Goal: Task Accomplishment & Management: Complete application form

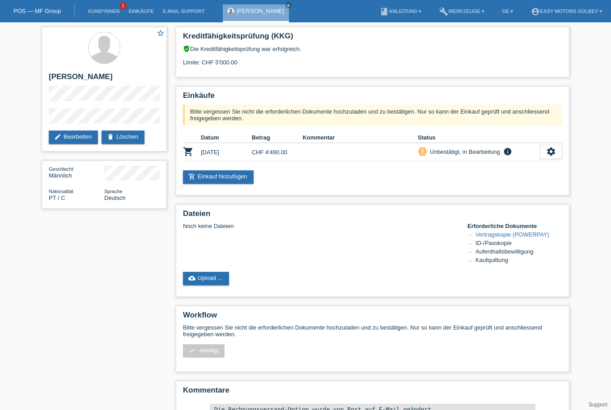
scroll to position [48, 0]
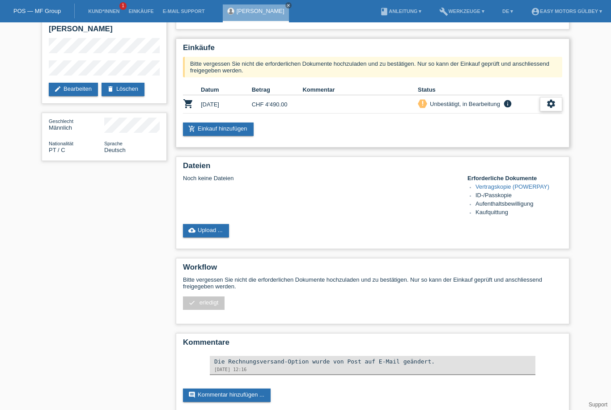
click at [555, 108] on icon "settings" at bounding box center [551, 104] width 10 height 10
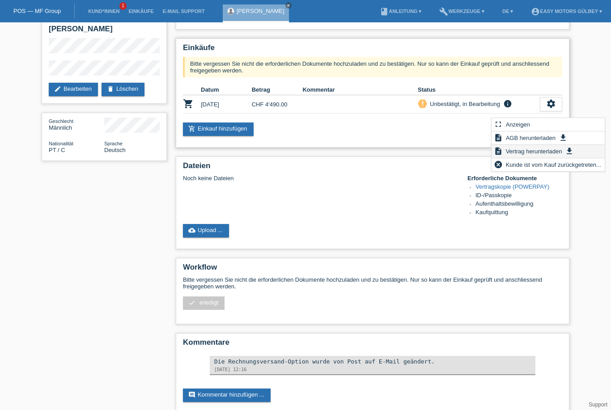
click at [544, 152] on span "Vertrag herunterladen" at bounding box center [533, 151] width 59 height 11
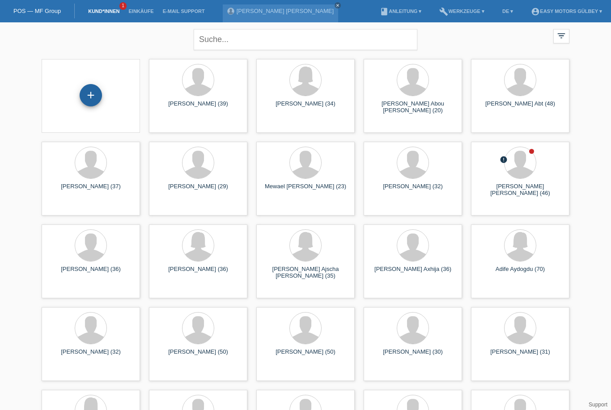
click at [94, 100] on div "+" at bounding box center [90, 95] width 21 height 15
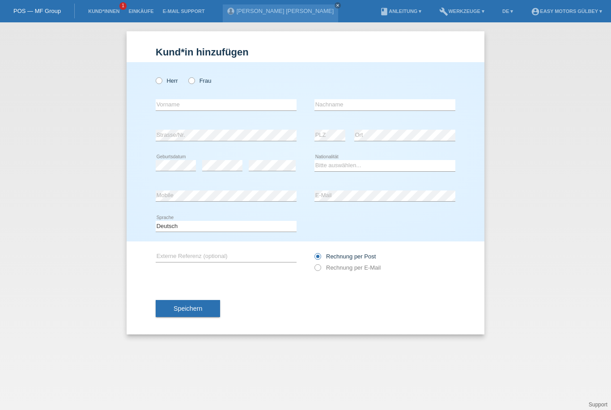
click at [154, 80] on div "[PERSON_NAME] Frau error Vorname error" at bounding box center [306, 151] width 358 height 179
click at [156, 84] on label "Herr" at bounding box center [167, 80] width 22 height 7
click at [156, 83] on input "Herr" at bounding box center [159, 80] width 6 height 6
radio input "true"
click at [201, 107] on input "text" at bounding box center [226, 104] width 141 height 11
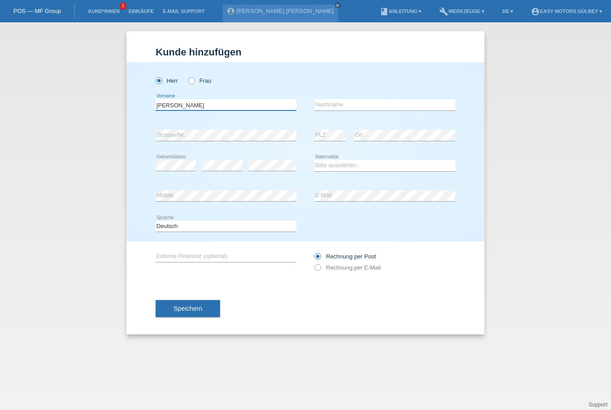
type input "Y"
type input "Arda"
type input "Yilmaz"
click at [362, 163] on select "Bitte auswählen... Schweiz Deutschland Liechtenstein Österreich ------------ Af…" at bounding box center [384, 165] width 141 height 11
select select "TR"
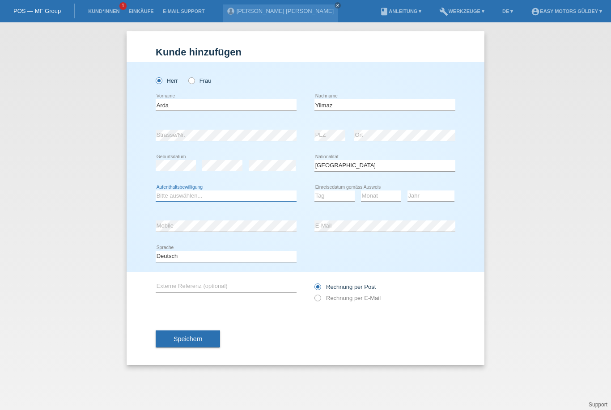
click at [226, 196] on select "Bitte auswählen... C B B - Flüchtlingsstatus Andere" at bounding box center [226, 195] width 141 height 11
select select "C"
click at [345, 192] on select "Tag 01 02 03 04 05 06 07 08 09 10 11" at bounding box center [334, 195] width 40 height 11
select select "08"
click at [383, 191] on select "Monat 01 02 03 04 05 06 07 08 09 10 11" at bounding box center [381, 195] width 40 height 11
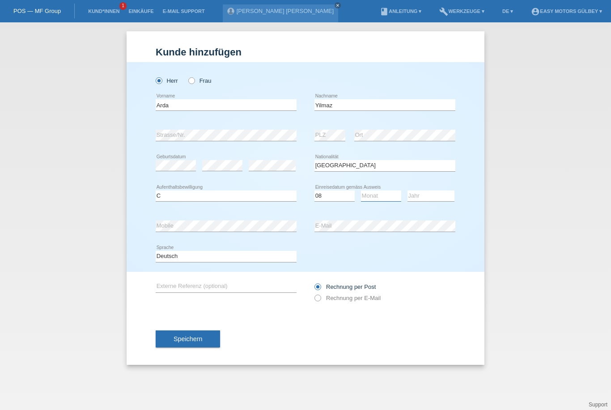
select select "09"
click at [430, 198] on select "Jahr 2025 2024 2023 2022 2021 2020 2019 2018 2017 2016 2015 2014 2013 2012 2011…" at bounding box center [430, 195] width 47 height 11
select select "2004"
click at [313, 293] on icon at bounding box center [313, 293] width 0 height 0
click at [319, 299] on input "Rechnung per E-Mail" at bounding box center [317, 300] width 6 height 11
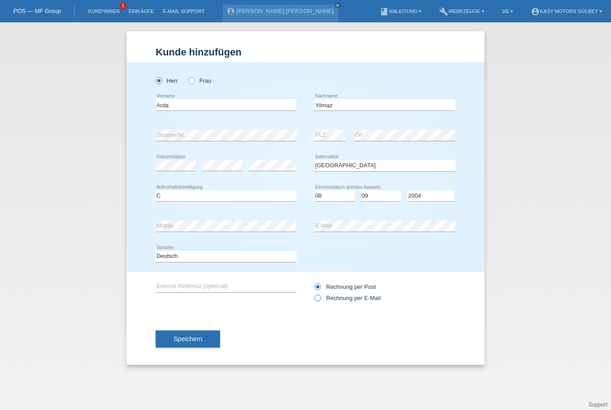
radio input "true"
click at [191, 337] on button "Speichern" at bounding box center [188, 338] width 64 height 17
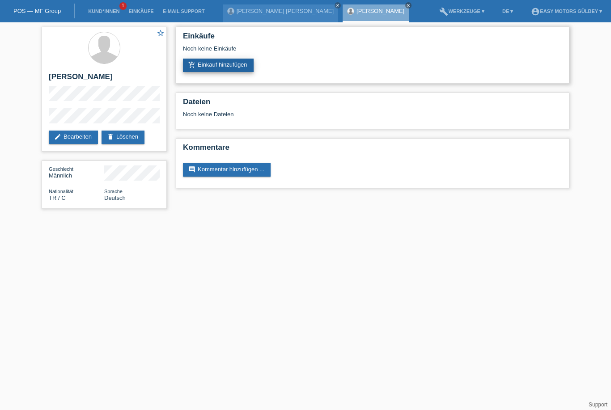
click at [223, 67] on link "add_shopping_cart Einkauf hinzufügen" at bounding box center [218, 65] width 71 height 13
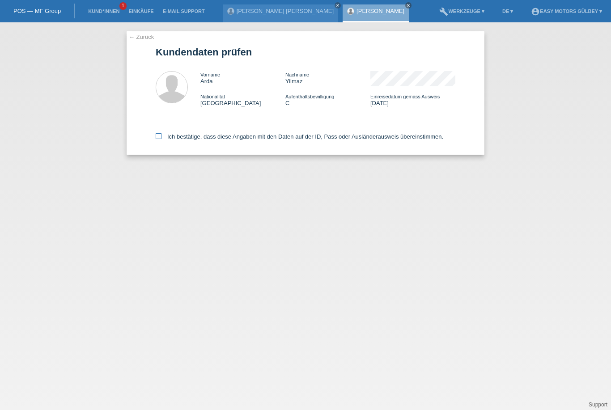
click at [156, 139] on icon at bounding box center [159, 136] width 6 height 6
click at [156, 139] on input "Ich bestätige, dass diese Angaben mit den Daten auf der ID, Pass oder Ausländer…" at bounding box center [159, 136] width 6 height 6
checkbox input "true"
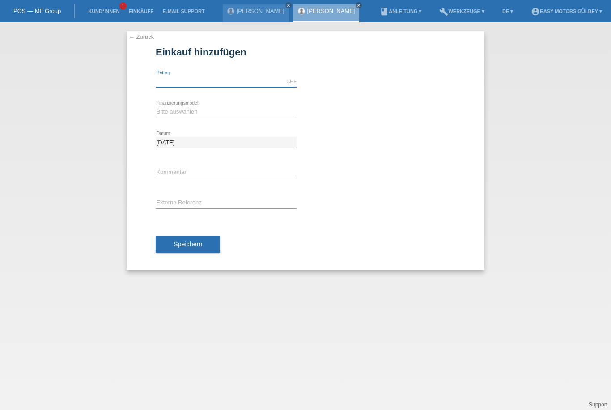
click at [159, 78] on input "text" at bounding box center [226, 81] width 141 height 11
click at [168, 98] on div "Bitte auswählen Fixe Raten Kauf auf Rechnung mit Teilzahlungsoption error Finan…" at bounding box center [226, 112] width 141 height 30
type input "3290.00"
click at [164, 103] on div "Bitte auswählen Fixe Raten Kauf auf Rechnung mit Teilzahlungsoption error Finan…" at bounding box center [226, 112] width 141 height 30
click at [177, 109] on select "Bitte auswählen Fixe Raten Kauf auf Rechnung mit Teilzahlungsoption" at bounding box center [226, 111] width 141 height 11
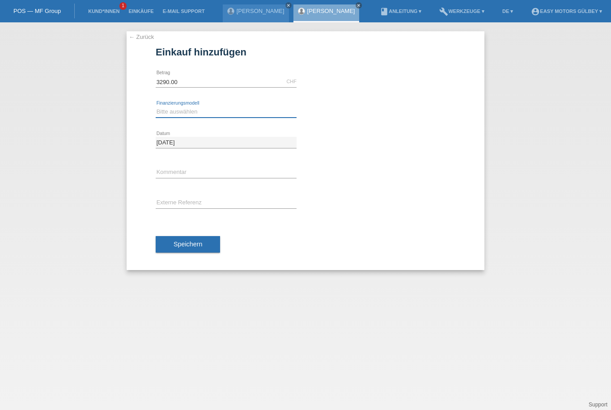
select select "10"
click at [187, 242] on span "Speichern" at bounding box center [187, 244] width 29 height 7
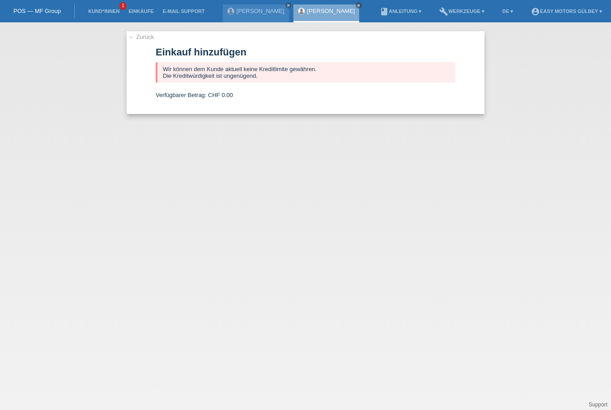
click at [364, 3] on div "Fernando Alberto Almeida Da Silva close Arda Yilmaz close" at bounding box center [293, 11] width 141 height 22
click at [361, 3] on icon "close" at bounding box center [358, 5] width 4 height 4
click at [109, 9] on link "Kund*innen" at bounding box center [104, 10] width 40 height 5
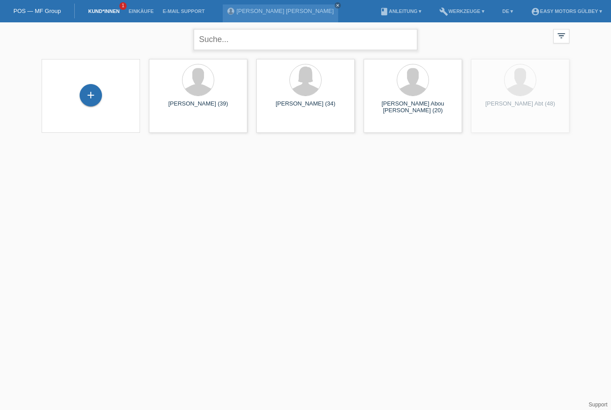
click at [258, 41] on input "text" at bounding box center [306, 39] width 224 height 21
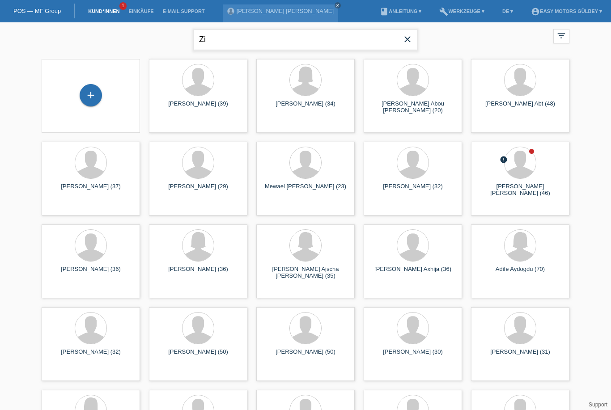
type input "Z"
type input "Silvana"
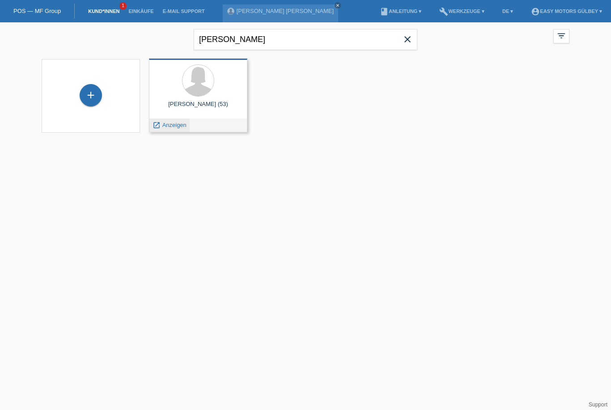
click at [178, 127] on span "Anzeigen" at bounding box center [174, 125] width 24 height 7
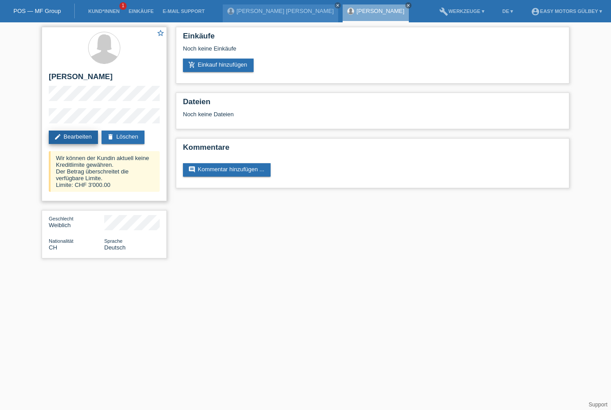
click at [76, 138] on link "edit Bearbeiten" at bounding box center [73, 137] width 49 height 13
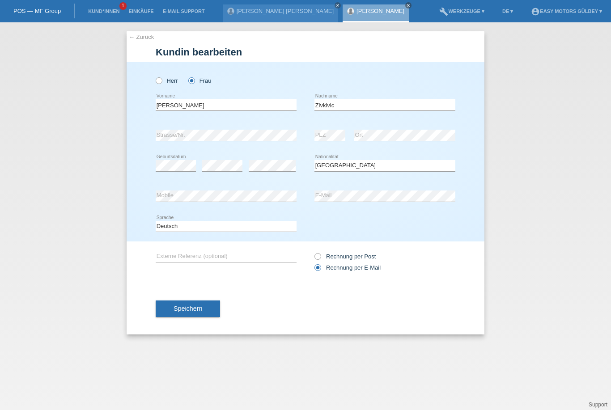
select select "CH"
click at [348, 102] on input "Zivkivic" at bounding box center [384, 104] width 141 height 11
type input "Zivkovic"
click at [200, 312] on span "Speichern" at bounding box center [187, 308] width 29 height 7
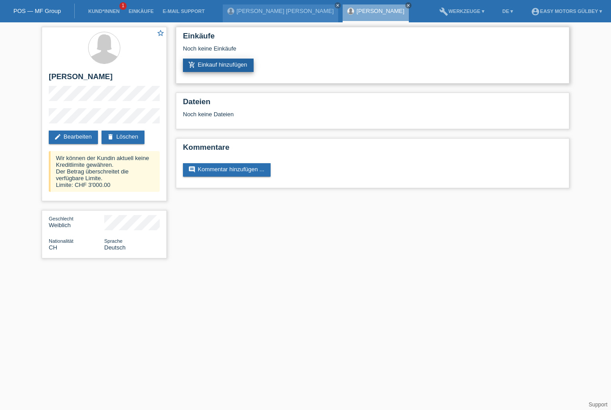
click at [236, 66] on link "add_shopping_cart Einkauf hinzufügen" at bounding box center [218, 65] width 71 height 13
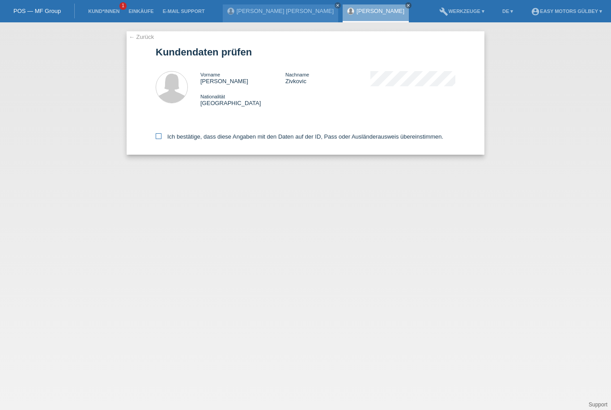
click at [164, 137] on label "Ich bestätige, dass diese Angaben mit den Daten auf der ID, Pass oder Ausländer…" at bounding box center [299, 136] width 287 height 7
click at [161, 137] on input "Ich bestätige, dass diese Angaben mit den Daten auf der ID, Pass oder Ausländer…" at bounding box center [159, 136] width 6 height 6
checkbox input "true"
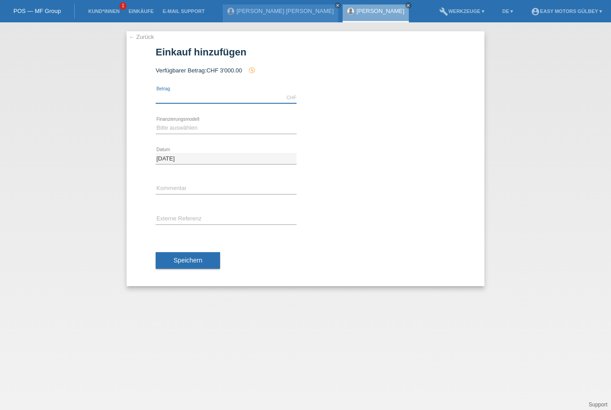
click at [200, 98] on input "text" at bounding box center [226, 97] width 141 height 11
click at [192, 127] on select "Bitte auswählen Fixe Raten Kauf auf Rechnung mit Teilzahlungsoption" at bounding box center [226, 127] width 141 height 11
type input "3000.00"
select select "10"
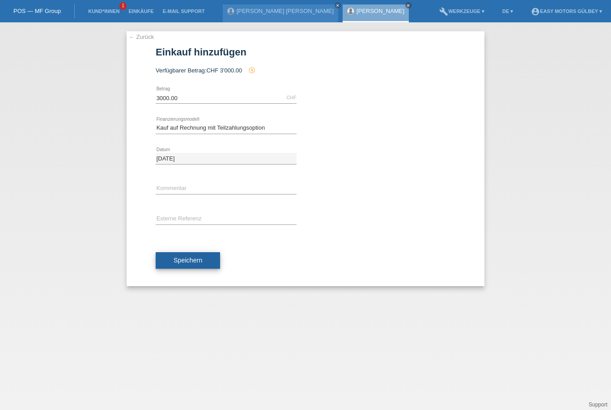
click at [194, 259] on span "Speichern" at bounding box center [187, 260] width 29 height 7
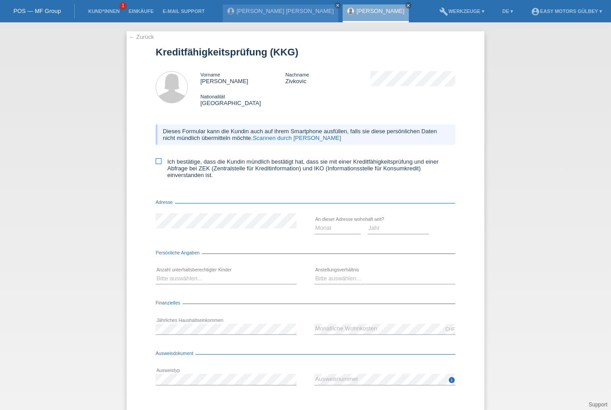
click at [156, 164] on icon at bounding box center [159, 161] width 6 height 6
click at [156, 164] on input "Ich bestätige, dass die Kundin mündlich bestätigt hat, dass sie mit einer Kredi…" at bounding box center [159, 161] width 6 height 6
checkbox input "true"
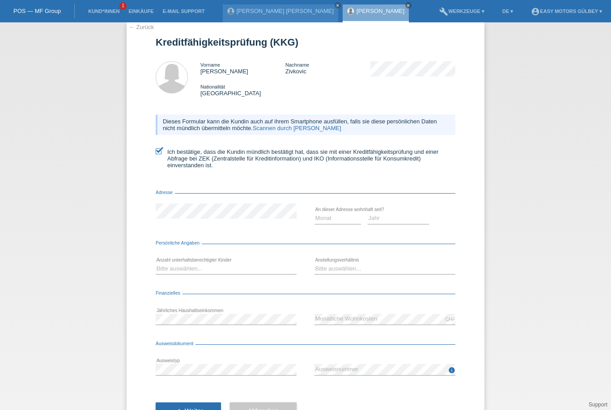
scroll to position [11, 0]
click at [342, 219] on select "Monat 01 02 03 04 05 06 07 08 09 10" at bounding box center [337, 217] width 46 height 11
select select "05"
click at [384, 222] on select "Jahr 2025 2024 2023 2022 2021 2020 2019 2018 2017 2016 2015 2014 2013 2012 2011…" at bounding box center [398, 217] width 62 height 11
select select "2024"
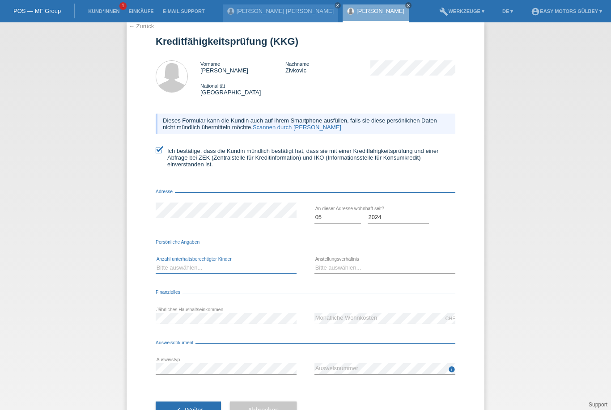
click at [205, 271] on select "Bitte auswählen... 0 1 2 3 4 5 6 7 8 9" at bounding box center [226, 267] width 141 height 11
select select "0"
click at [359, 272] on select "Bitte auswählen... Unbefristet Befristet Lehrling/Student Pensioniert Nicht arb…" at bounding box center [384, 267] width 141 height 11
select select "UNLIMITED"
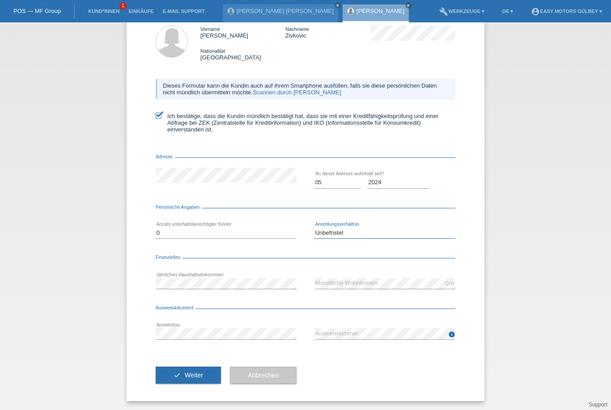
scroll to position [54, 0]
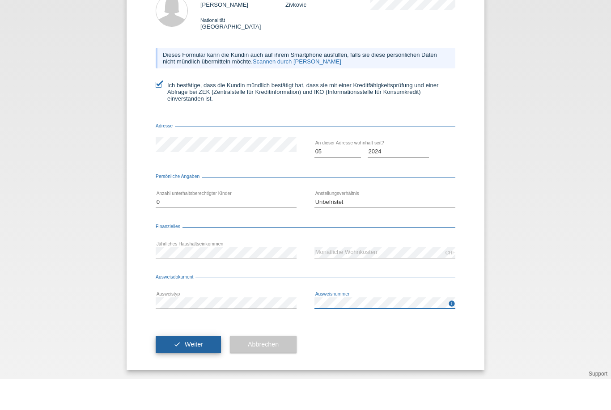
click at [194, 372] on span "Weiter" at bounding box center [194, 375] width 18 height 7
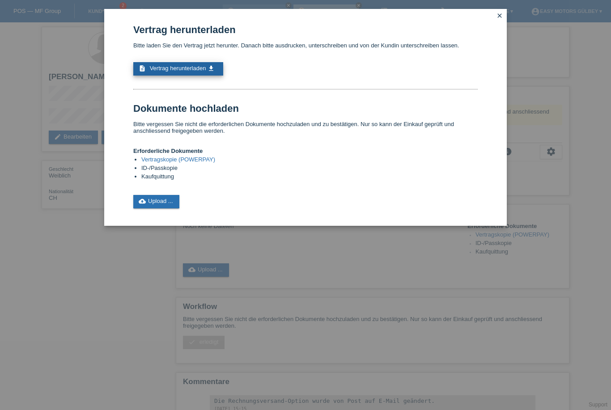
click at [192, 71] on span "Vertrag herunterladen" at bounding box center [178, 68] width 56 height 7
